Goal: Communication & Community: Answer question/provide support

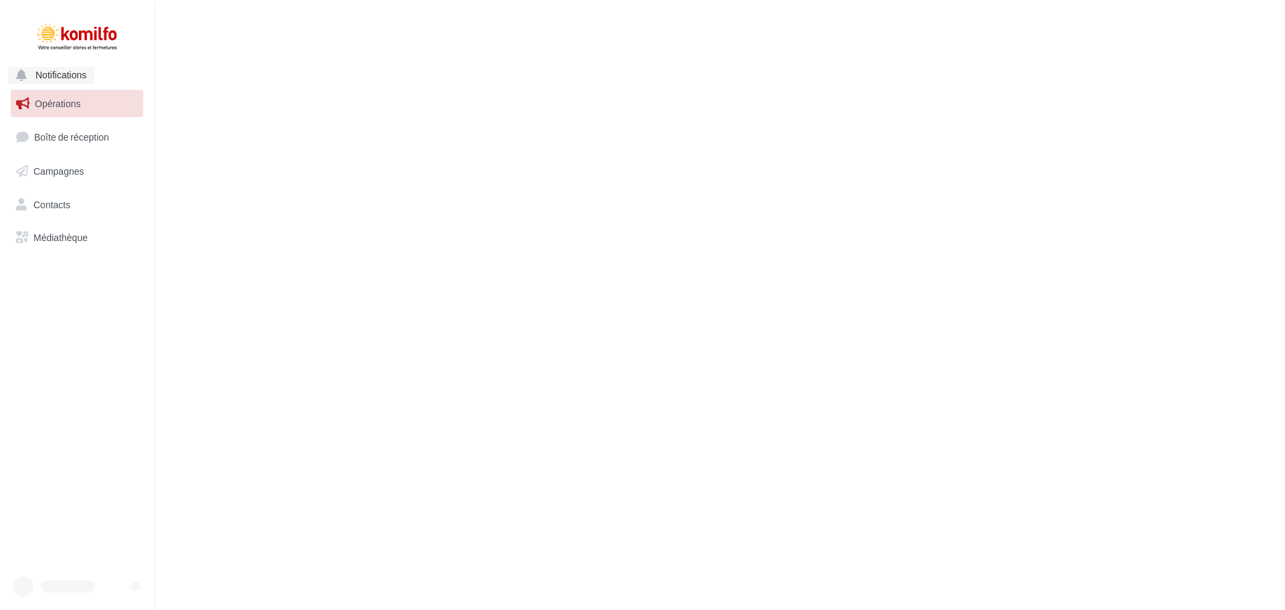
click at [51, 76] on span "Notifications" at bounding box center [60, 75] width 51 height 11
click at [56, 135] on span "Boîte de réception" at bounding box center [71, 136] width 75 height 11
click at [58, 80] on span "Notifications" at bounding box center [60, 75] width 51 height 11
click at [43, 106] on span "Opérations" at bounding box center [58, 103] width 46 height 11
click at [69, 108] on span "Opérations" at bounding box center [58, 103] width 46 height 11
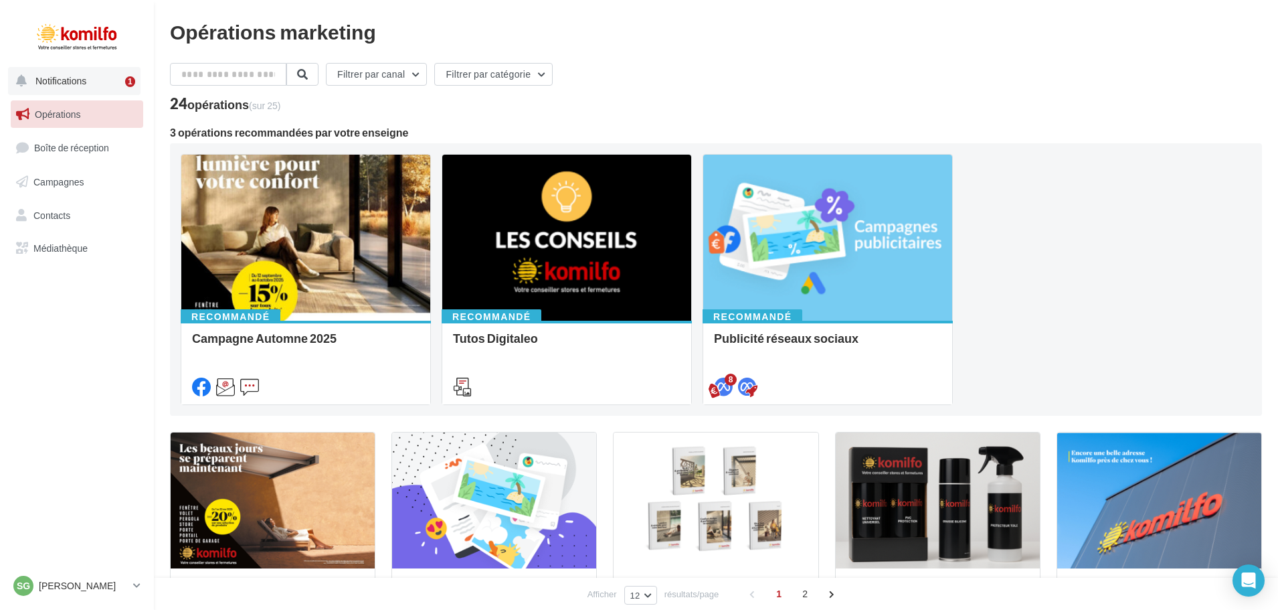
click at [83, 85] on span "Notifications" at bounding box center [60, 80] width 51 height 11
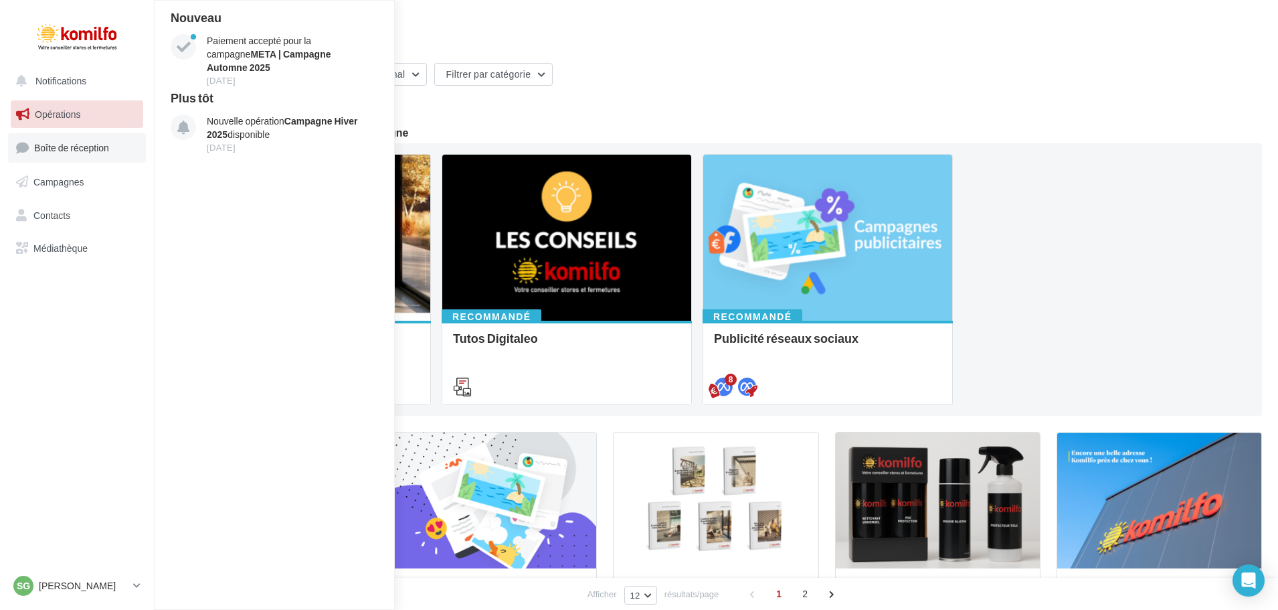
click at [54, 144] on span "Boîte de réception" at bounding box center [71, 147] width 75 height 11
